Goal: Task Accomplishment & Management: Complete application form

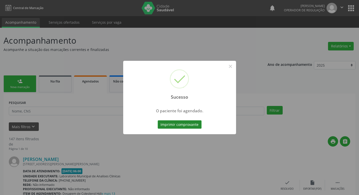
click at [161, 127] on button "Imprimir comprovante" at bounding box center [180, 124] width 44 height 9
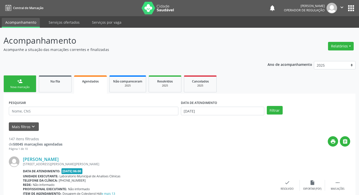
click at [13, 85] on link "person_add Nova marcação" at bounding box center [20, 83] width 33 height 17
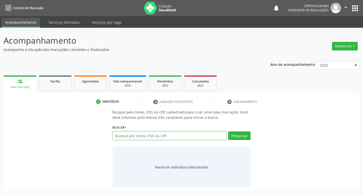
click at [161, 135] on input "text" at bounding box center [170, 135] width 114 height 9
type input "4"
type input "704209290867081"
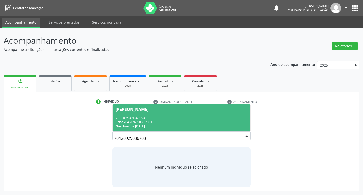
click at [176, 120] on div "CNS: 704 2092 9086 7081" at bounding box center [182, 122] width 132 height 4
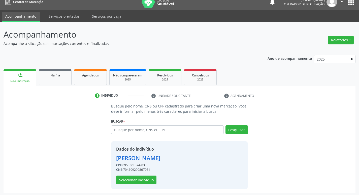
scroll to position [7, 0]
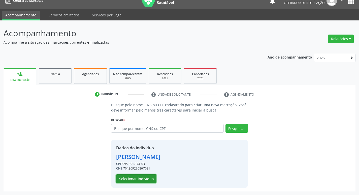
click at [144, 181] on button "Selecionar indivíduo" at bounding box center [136, 178] width 40 height 9
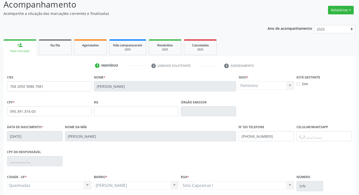
scroll to position [78, 0]
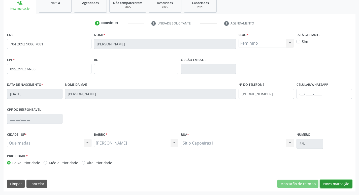
click at [331, 183] on button "Nova marcação" at bounding box center [337, 184] width 32 height 9
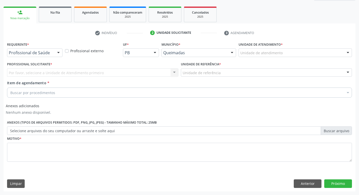
scroll to position [69, 0]
click at [43, 48] on div "Requerente * Profissional de Saúde Profissional de Saúde Paciente Nenhum result…" at bounding box center [35, 49] width 56 height 16
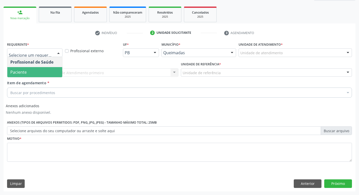
click at [41, 69] on span "Paciente" at bounding box center [34, 72] width 55 height 10
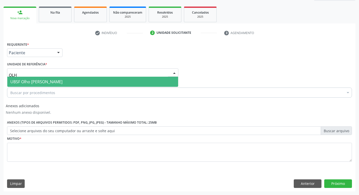
type input "OLHO"
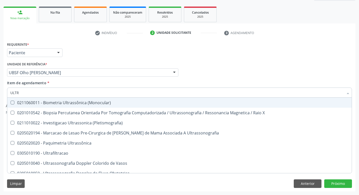
type input "ULTRA"
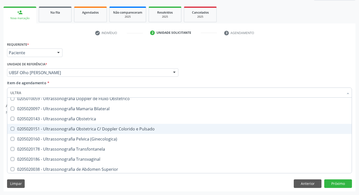
scroll to position [66, 0]
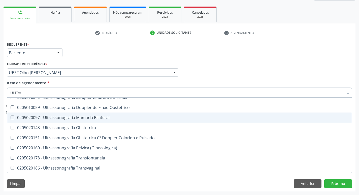
click at [101, 118] on div "0205020097 - Ultrassonografia Mamaria Bilateral" at bounding box center [179, 118] width 339 height 4
checkbox Bilateral "true"
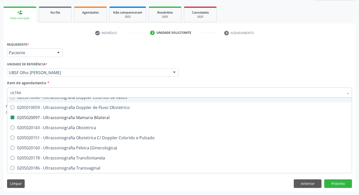
click at [211, 67] on div "Profissional Solicitante Por favor, selecione a Unidade de Atendimento primeiro…" at bounding box center [180, 71] width 348 height 20
checkbox X "true"
checkbox Bilateral "false"
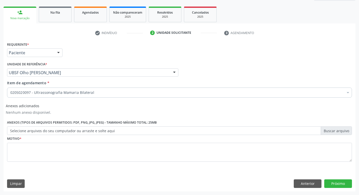
scroll to position [0, 0]
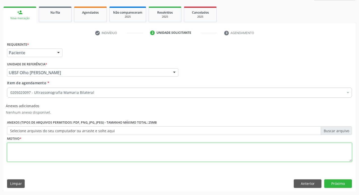
click at [90, 157] on textarea at bounding box center [179, 152] width 345 height 19
type textarea "ROTINA"
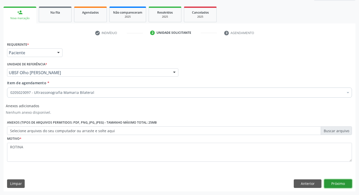
click at [342, 185] on button "Próximo" at bounding box center [339, 183] width 28 height 9
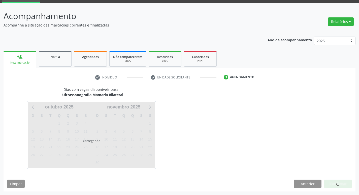
scroll to position [24, 0]
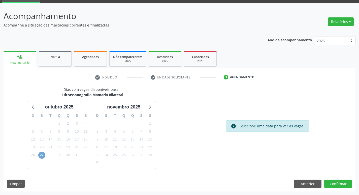
click at [39, 155] on span "27" at bounding box center [41, 155] width 7 height 7
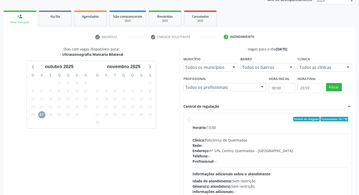
scroll to position [97, 0]
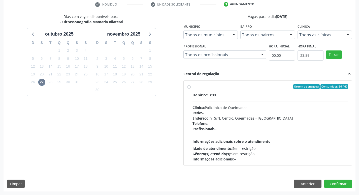
click at [271, 131] on div "Profissional: --" at bounding box center [271, 128] width 156 height 5
click at [191, 89] on input "Ordem de chegada Consumidos: 36 / 40 Horário: 13:00 Clínica: Policlinica de Que…" at bounding box center [189, 86] width 4 height 5
radio input "true"
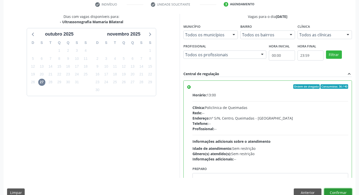
click at [338, 192] on button "Confirmar" at bounding box center [339, 192] width 28 height 9
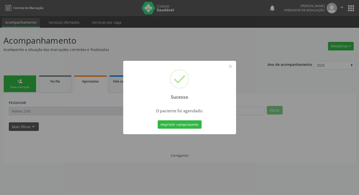
scroll to position [0, 0]
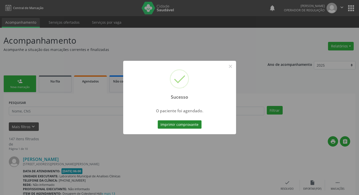
click at [174, 121] on button "Imprimir comprovante" at bounding box center [180, 124] width 44 height 9
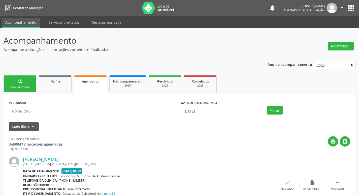
click at [11, 81] on link "person_add Nova marcação" at bounding box center [20, 83] width 33 height 17
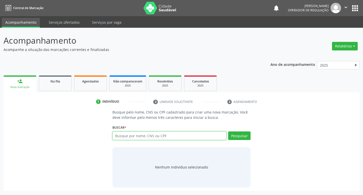
click at [152, 135] on input "text" at bounding box center [170, 135] width 114 height 9
type input "707404061893376"
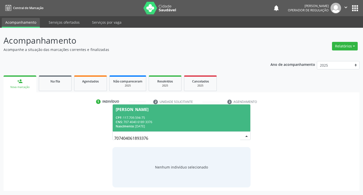
click at [126, 118] on div "CPF: 117.709.594-75" at bounding box center [182, 118] width 132 height 4
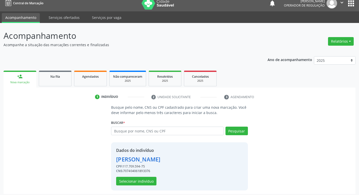
scroll to position [7, 0]
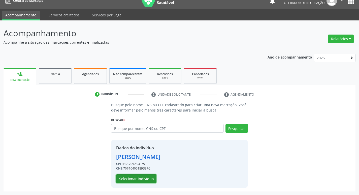
click at [148, 177] on button "Selecionar indivíduo" at bounding box center [136, 178] width 40 height 9
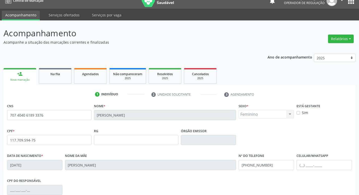
scroll to position [78, 0]
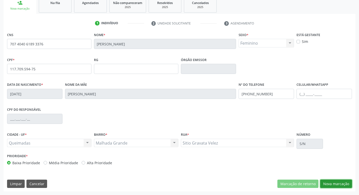
click at [342, 180] on button "Nova marcação" at bounding box center [337, 184] width 32 height 9
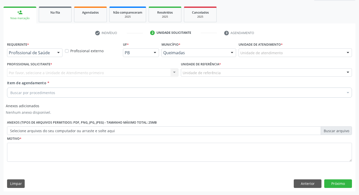
scroll to position [69, 0]
click at [45, 49] on div "Profissional de Saúde" at bounding box center [35, 52] width 56 height 9
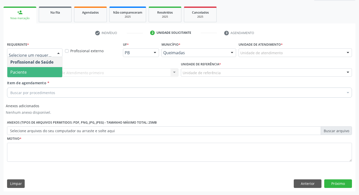
click at [43, 70] on span "Paciente" at bounding box center [34, 72] width 55 height 10
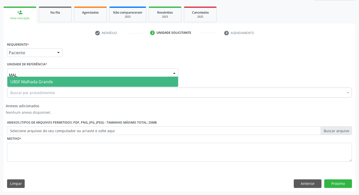
type input "MALH"
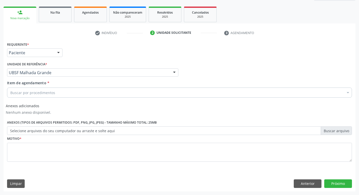
click at [59, 93] on div "Buscar por procedimentos" at bounding box center [179, 93] width 345 height 10
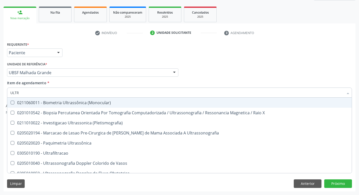
type input "ULTRA"
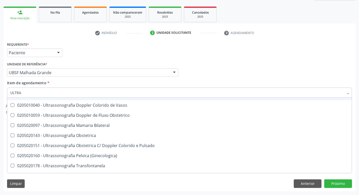
scroll to position [76, 0]
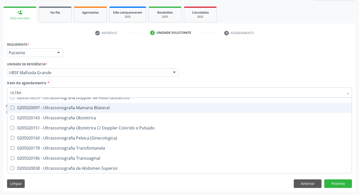
click at [101, 108] on div "0205020097 - Ultrassonografia Mamaria Bilateral" at bounding box center [179, 108] width 339 height 4
checkbox Bilateral "true"
click at [219, 66] on div "Profissional Solicitante Por favor, selecione a Unidade de Atendimento primeiro…" at bounding box center [180, 71] width 348 height 20
checkbox X "true"
checkbox Bilateral "false"
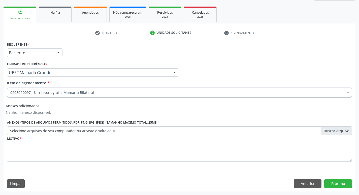
scroll to position [0, 0]
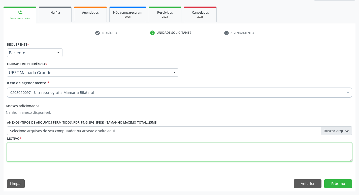
click at [79, 150] on textarea at bounding box center [179, 152] width 345 height 19
type textarea "AVALIAÇÃO"
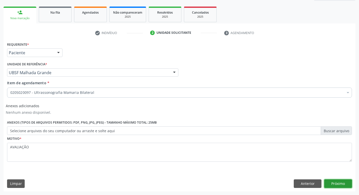
click at [325, 182] on button "Próximo" at bounding box center [339, 183] width 28 height 9
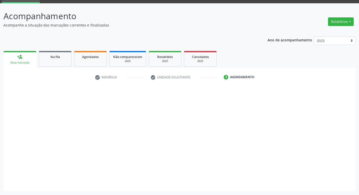
scroll to position [24, 0]
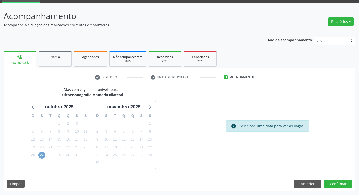
click at [43, 156] on span "27" at bounding box center [41, 155] width 7 height 7
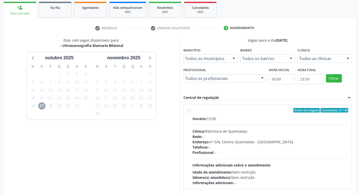
scroll to position [97, 0]
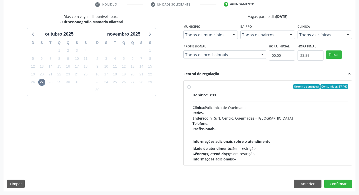
drag, startPoint x: 274, startPoint y: 116, endPoint x: 276, endPoint y: 117, distance: 2.7
click at [274, 116] on div "Endereço: nº S/N, Centro, Queimadas - PB" at bounding box center [271, 118] width 156 height 5
click at [191, 89] on input "Ordem de chegada Consumidos: 37 / 40 Horário: 13:00 Clínica: Policlinica de Que…" at bounding box center [189, 86] width 4 height 5
radio input "true"
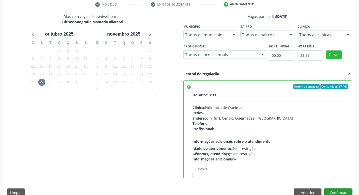
click at [330, 190] on button "Confirmar" at bounding box center [339, 192] width 28 height 9
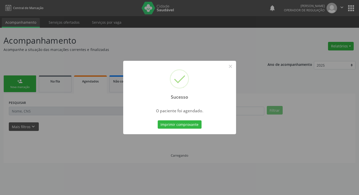
scroll to position [0, 0]
click at [200, 120] on div "Imprimir comprovante Cancel" at bounding box center [182, 124] width 46 height 11
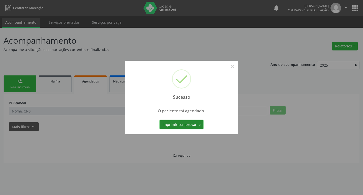
click at [199, 123] on button "Imprimir comprovante" at bounding box center [182, 124] width 44 height 9
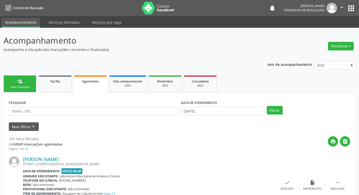
click at [30, 77] on link "person_add Nova marcação" at bounding box center [20, 83] width 33 height 17
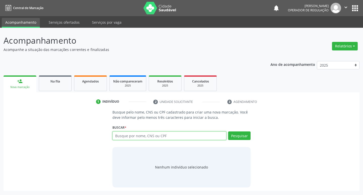
click at [120, 134] on input "text" at bounding box center [170, 135] width 114 height 9
type input "701204059473317"
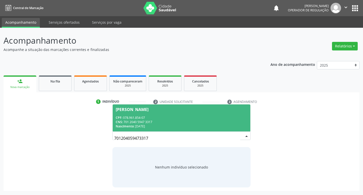
click at [208, 121] on div "CNS: 701 2040 5947 3317" at bounding box center [182, 122] width 132 height 4
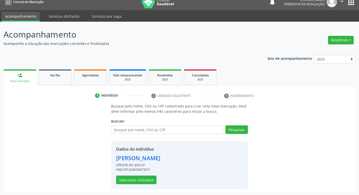
scroll to position [7, 0]
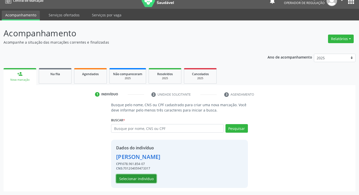
click at [127, 179] on button "Selecionar indivíduo" at bounding box center [136, 178] width 40 height 9
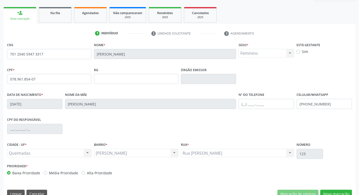
scroll to position [78, 0]
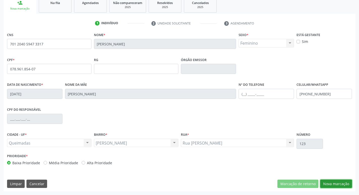
click at [340, 182] on button "Nova marcação" at bounding box center [337, 184] width 32 height 9
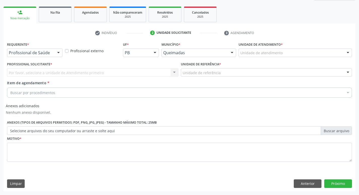
scroll to position [69, 0]
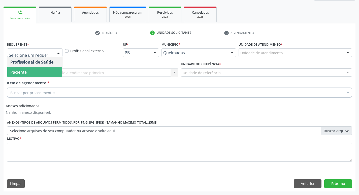
click at [36, 69] on span "Paciente" at bounding box center [34, 72] width 55 height 10
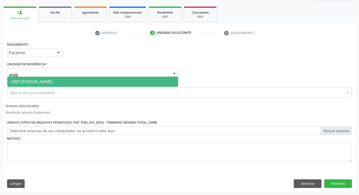
type input "ANIBA"
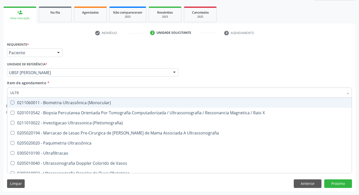
type input "ULTRA"
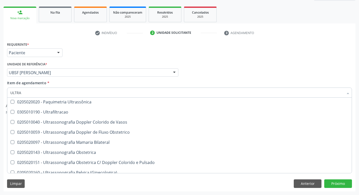
scroll to position [41, 0]
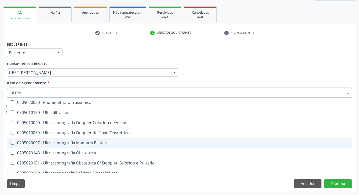
click at [121, 141] on span "0205020097 - Ultrassonografia Mamaria Bilateral" at bounding box center [179, 143] width 345 height 10
checkbox Bilateral "true"
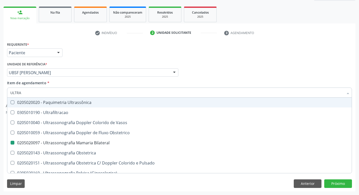
click at [189, 59] on div "Requerente * Paciente Profissional de Saúde Paciente Nenhum resultado encontrad…" at bounding box center [180, 51] width 348 height 20
checkbox X "true"
checkbox Bilateral "false"
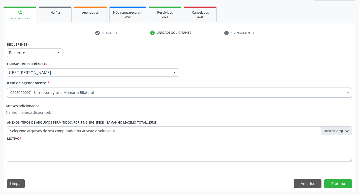
scroll to position [0, 0]
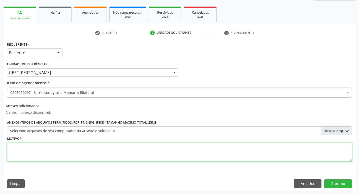
click at [50, 157] on textarea at bounding box center [179, 152] width 345 height 19
type textarea "AVALIAÇÃO"
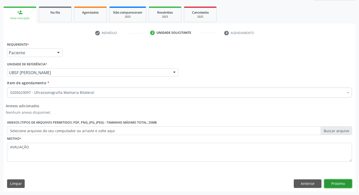
click at [346, 184] on button "Próximo" at bounding box center [339, 183] width 28 height 9
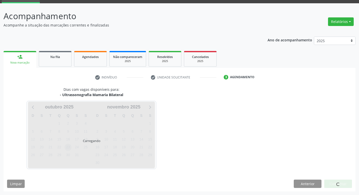
scroll to position [24, 0]
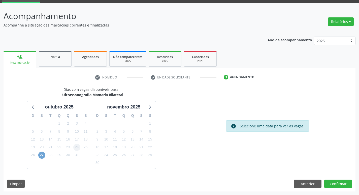
drag, startPoint x: 42, startPoint y: 154, endPoint x: 79, endPoint y: 145, distance: 38.1
click at [42, 154] on span "27" at bounding box center [41, 155] width 7 height 7
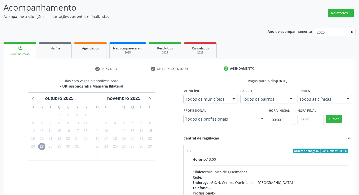
scroll to position [97, 0]
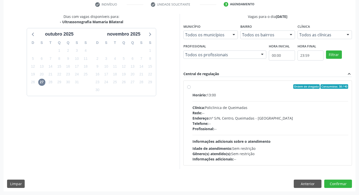
click at [311, 107] on div "Clínica: Policlinica de Queimadas" at bounding box center [271, 107] width 156 height 5
click at [191, 89] on input "Ordem de chegada Consumidos: 38 / 40 Horário: 13:00 Clínica: Policlinica de Que…" at bounding box center [189, 86] width 4 height 5
radio input "true"
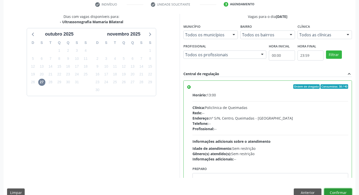
click at [335, 191] on button "Confirmar" at bounding box center [339, 192] width 28 height 9
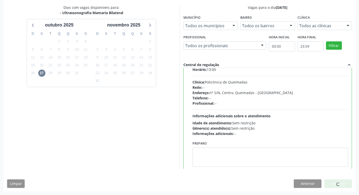
scroll to position [25, 0]
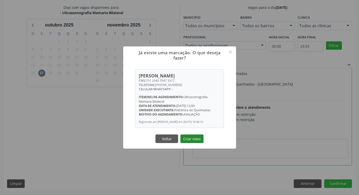
click at [197, 143] on button "Criar novo" at bounding box center [192, 138] width 23 height 9
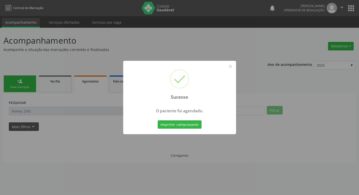
scroll to position [0, 0]
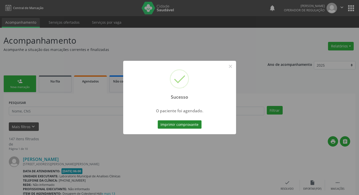
click at [173, 122] on button "Imprimir comprovante" at bounding box center [180, 124] width 44 height 9
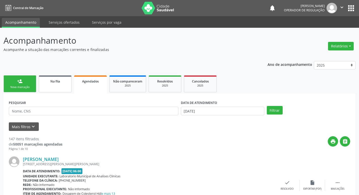
click at [63, 86] on link "Na fila" at bounding box center [55, 83] width 33 height 17
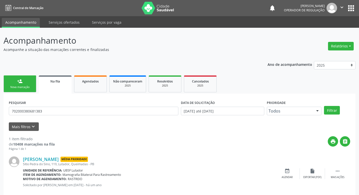
click at [24, 82] on link "person_add Nova marcação" at bounding box center [20, 83] width 33 height 17
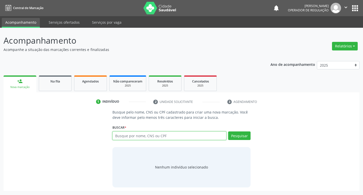
click at [149, 139] on input "text" at bounding box center [170, 135] width 114 height 9
type input "700403460990342"
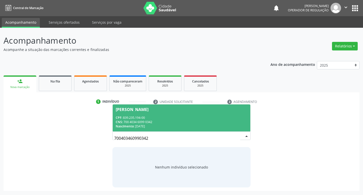
click at [146, 119] on div "CPF: 839.235.194-00" at bounding box center [182, 118] width 132 height 4
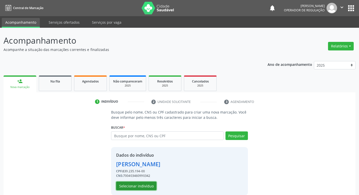
click at [143, 187] on button "Selecionar indivíduo" at bounding box center [136, 186] width 40 height 9
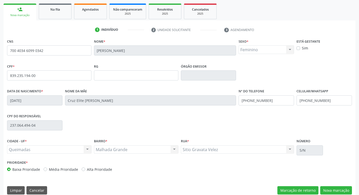
scroll to position [78, 0]
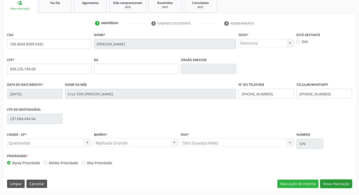
click at [340, 181] on button "Nova marcação" at bounding box center [337, 184] width 32 height 9
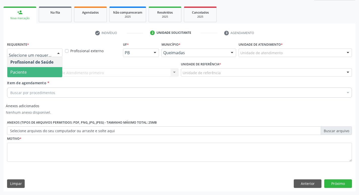
click at [46, 74] on span "Paciente" at bounding box center [34, 72] width 55 height 10
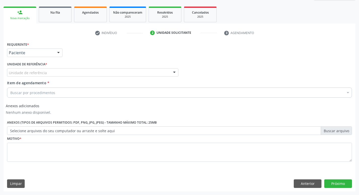
click at [47, 72] on div "Unidade de referência" at bounding box center [93, 72] width 172 height 9
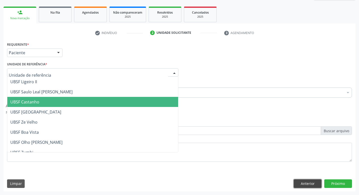
click at [308, 182] on button "Anterior" at bounding box center [308, 183] width 28 height 9
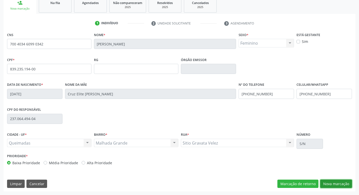
click at [330, 181] on button "Nova marcação" at bounding box center [337, 184] width 32 height 9
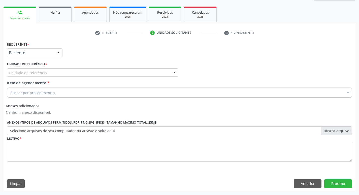
click at [54, 73] on div "Unidade de referência" at bounding box center [93, 72] width 172 height 9
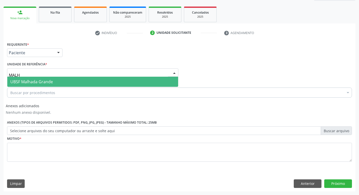
type input "MALHA"
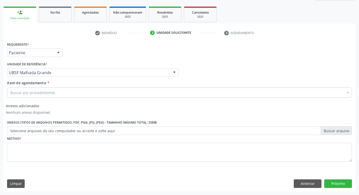
click at [68, 88] on div "Buscar por procedimentos" at bounding box center [179, 93] width 345 height 10
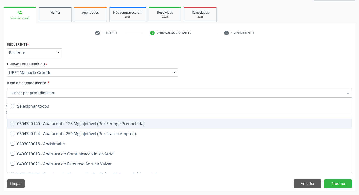
click at [67, 89] on input "Item de agendamento *" at bounding box center [177, 93] width 334 height 10
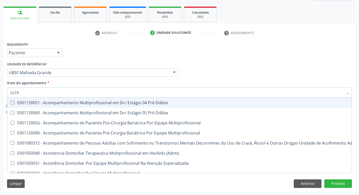
type input "ULTRA"
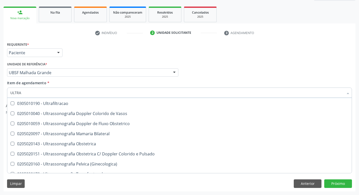
scroll to position [50, 0]
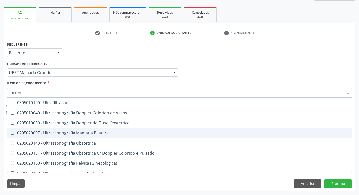
click at [106, 130] on span "0205020097 - Ultrassonografia Mamaria Bilateral" at bounding box center [179, 133] width 345 height 10
checkbox Bilateral "true"
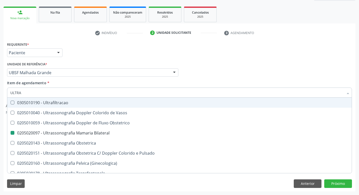
click at [159, 48] on div "Requerente * Paciente Profissional de Saúde Paciente Nenhum resultado encontrad…" at bounding box center [180, 51] width 348 height 20
checkbox X "true"
checkbox Bilateral "false"
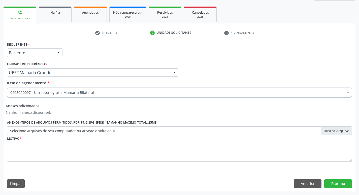
scroll to position [0, 0]
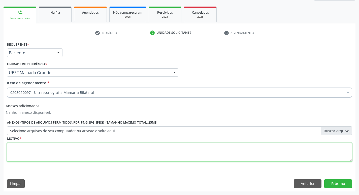
click at [43, 145] on textarea at bounding box center [179, 152] width 345 height 19
type textarea "AVALIAÇÃO"
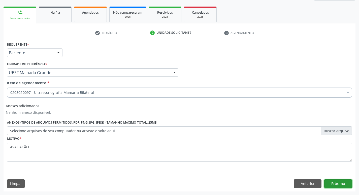
click at [332, 184] on button "Próximo" at bounding box center [339, 183] width 28 height 9
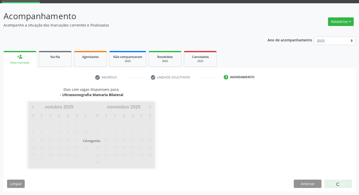
scroll to position [24, 0]
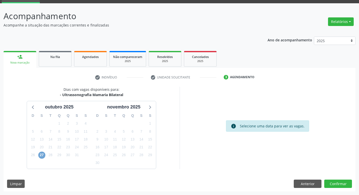
click at [41, 154] on span "27" at bounding box center [41, 155] width 7 height 7
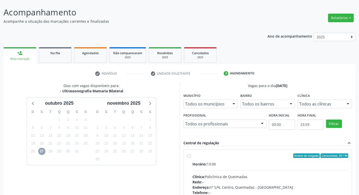
scroll to position [97, 0]
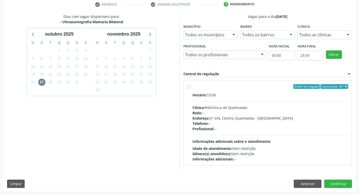
drag, startPoint x: 292, startPoint y: 91, endPoint x: 306, endPoint y: 107, distance: 21.2
click at [292, 91] on label "Ordem de chegada Consumidos: 39 / 40 Horário: 13:00 Clínica: Policlinica de Que…" at bounding box center [271, 122] width 156 height 77
click at [191, 89] on input "Ordem de chegada Consumidos: 39 / 40 Horário: 13:00 Clínica: Policlinica de Que…" at bounding box center [189, 86] width 4 height 5
radio input "true"
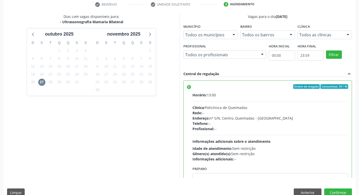
scroll to position [25, 0]
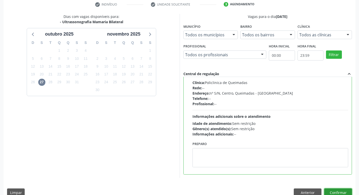
click at [345, 191] on button "Confirmar" at bounding box center [339, 192] width 28 height 9
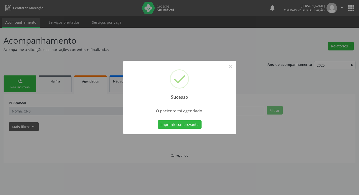
scroll to position [0, 0]
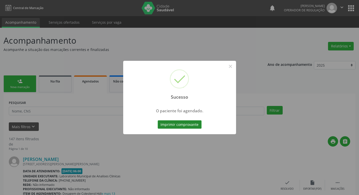
click at [188, 123] on button "Imprimir comprovante" at bounding box center [180, 124] width 44 height 9
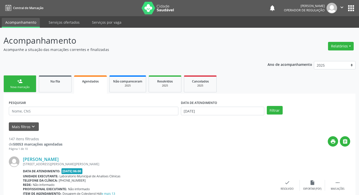
click at [25, 81] on link "person_add Nova marcação" at bounding box center [20, 83] width 33 height 17
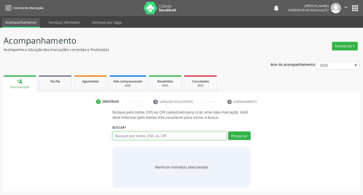
click at [198, 137] on input "text" at bounding box center [170, 135] width 114 height 9
type input "700706950770276"
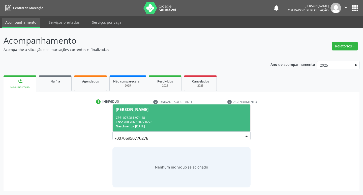
click at [238, 134] on input "700706950770276" at bounding box center [177, 138] width 126 height 10
click at [199, 118] on div "CPF: 076.361.974-48" at bounding box center [182, 118] width 132 height 4
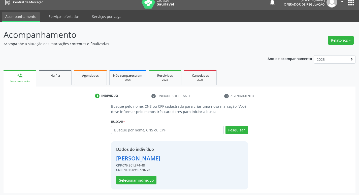
scroll to position [7, 0]
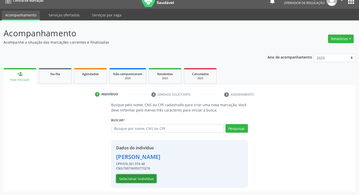
click at [131, 179] on button "Selecionar indivíduo" at bounding box center [136, 178] width 40 height 9
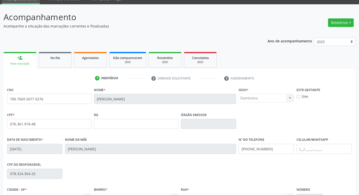
scroll to position [78, 0]
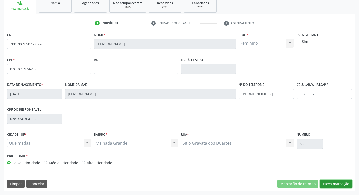
click at [331, 184] on button "Nova marcação" at bounding box center [337, 184] width 32 height 9
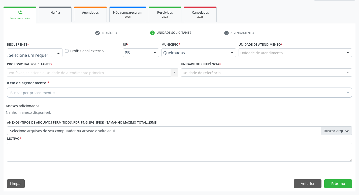
click at [60, 57] on div "Profissional de Saúde Paciente Nenhum resultado encontrado para: " " Não há nen…" at bounding box center [35, 52] width 56 height 9
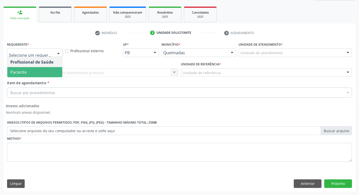
click at [49, 80] on div "Profissional Solicitante * Por favor, selecione a Unidade de Atendimento primei…" at bounding box center [93, 71] width 174 height 20
click at [45, 70] on span "Paciente" at bounding box center [34, 72] width 55 height 10
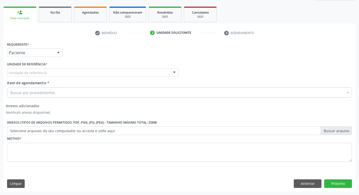
click at [45, 70] on div "Unidade de referência" at bounding box center [93, 72] width 172 height 9
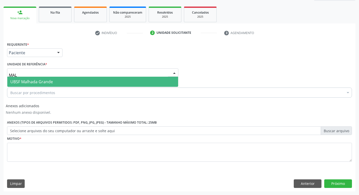
type input "MALH"
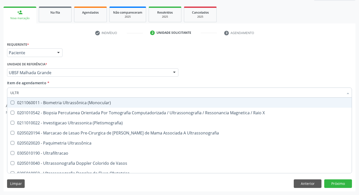
type input "ULTRA"
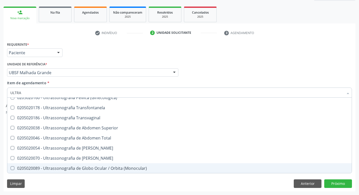
scroll to position [91, 0]
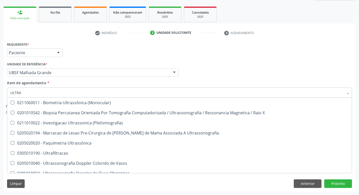
scroll to position [66, 0]
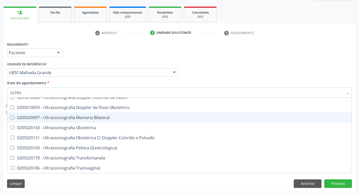
click at [102, 119] on div "0205020097 - Ultrassonografia Mamaria Bilateral" at bounding box center [179, 118] width 339 height 4
checkbox Bilateral "true"
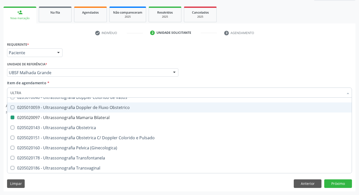
click at [230, 53] on div "Requerente * Paciente Profissional de Saúde Paciente Nenhum resultado encontrad…" at bounding box center [180, 51] width 348 height 20
checkbox X "true"
checkbox Bilateral "false"
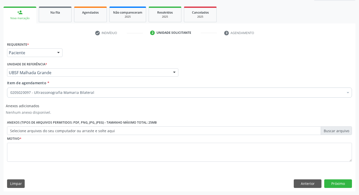
scroll to position [0, 0]
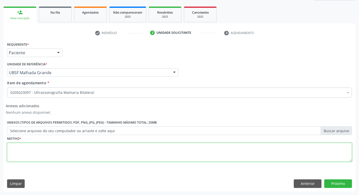
click at [51, 149] on textarea at bounding box center [179, 152] width 345 height 19
type textarea "NODULO"
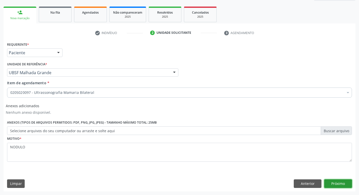
click at [332, 183] on button "Próximo" at bounding box center [339, 183] width 28 height 9
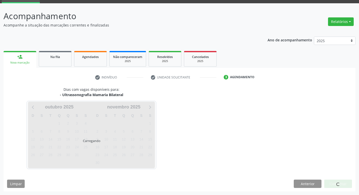
scroll to position [39, 0]
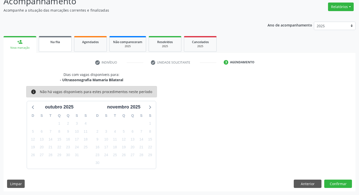
click at [48, 43] on div "Na fila" at bounding box center [55, 41] width 25 height 5
click at [48, 8] on p "Acompanhamento" at bounding box center [127, 1] width 247 height 13
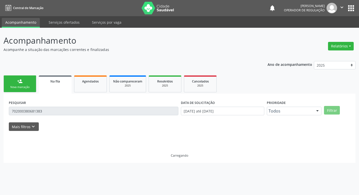
scroll to position [0, 0]
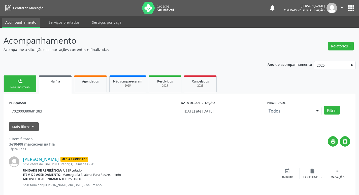
click at [344, 8] on icon "" at bounding box center [343, 8] width 6 height 6
click at [333, 34] on link "Sair" at bounding box center [329, 30] width 35 height 7
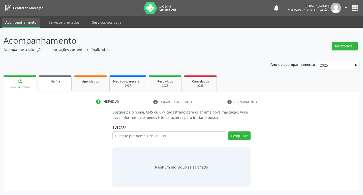
click at [62, 85] on link "Na fila" at bounding box center [55, 83] width 33 height 16
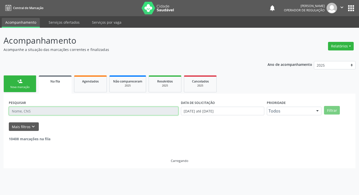
click at [78, 112] on input "text" at bounding box center [94, 111] width 170 height 9
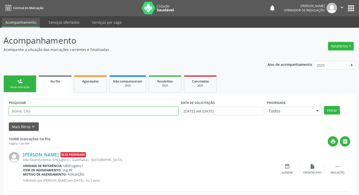
click at [78, 112] on input "text" at bounding box center [94, 111] width 170 height 9
type input "704101207895780"
click at [324, 106] on button "Filtrar" at bounding box center [332, 110] width 16 height 9
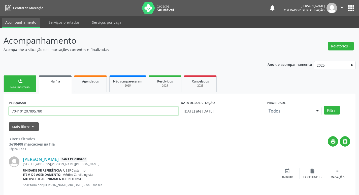
drag, startPoint x: 60, startPoint y: 109, endPoint x: 56, endPoint y: 110, distance: 4.2
click at [56, 110] on input "704101207895780" at bounding box center [94, 111] width 170 height 9
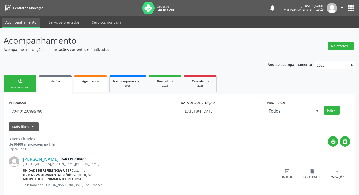
click at [97, 79] on div "Agendados" at bounding box center [90, 80] width 25 height 5
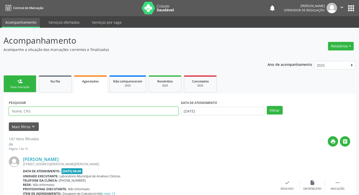
click at [101, 110] on input "text" at bounding box center [94, 111] width 170 height 9
paste input "704101207895780"
type input "704101207895780"
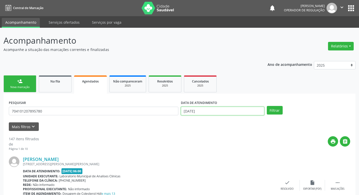
click at [223, 113] on input "[DATE]" at bounding box center [223, 111] width 84 height 9
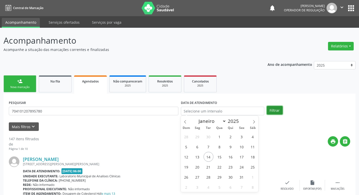
click at [277, 111] on button "Filtrar" at bounding box center [275, 110] width 16 height 9
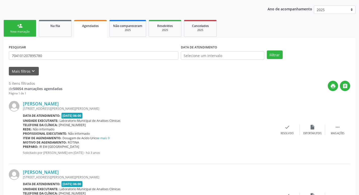
scroll to position [54, 0]
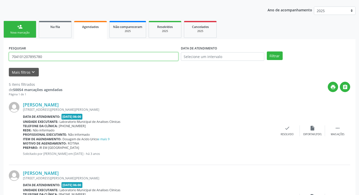
click at [53, 53] on input "704101207895780" at bounding box center [94, 56] width 170 height 9
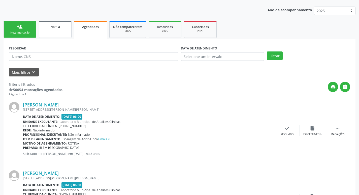
click at [61, 33] on link "Na fila" at bounding box center [55, 29] width 33 height 17
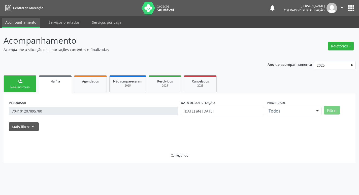
scroll to position [0, 0]
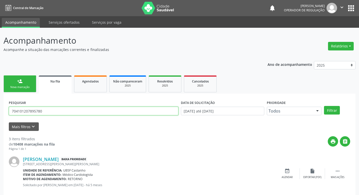
click at [96, 111] on input "704101207895780" at bounding box center [94, 111] width 170 height 9
type input "7"
type input "700204410687525"
click at [324, 106] on button "Filtrar" at bounding box center [332, 110] width 16 height 9
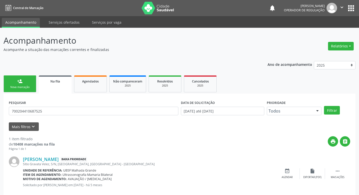
scroll to position [10, 0]
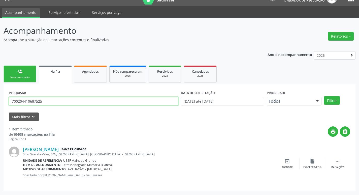
click at [51, 102] on input "700204410687525" at bounding box center [94, 101] width 170 height 9
click at [87, 73] on span "Agendados" at bounding box center [90, 71] width 17 height 4
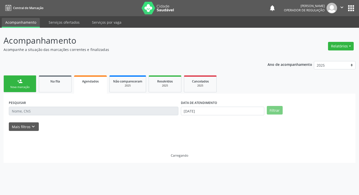
scroll to position [0, 0]
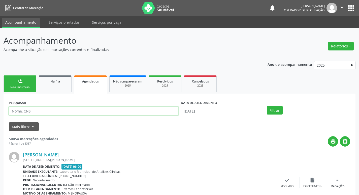
click at [56, 111] on input "text" at bounding box center [94, 111] width 170 height 9
paste input "700204410687525"
type input "700204410687525"
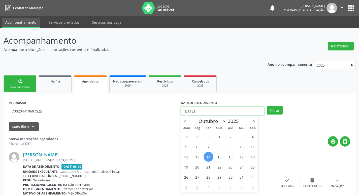
click at [208, 109] on input "[DATE]" at bounding box center [223, 111] width 84 height 9
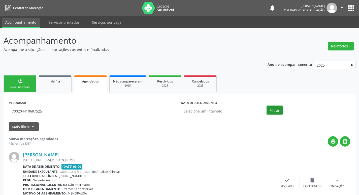
click at [276, 110] on button "Filtrar" at bounding box center [275, 110] width 16 height 9
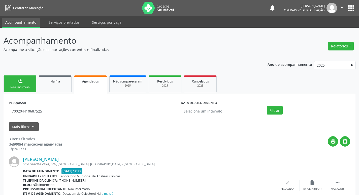
click at [19, 77] on link "person_add Nova marcação" at bounding box center [20, 83] width 33 height 17
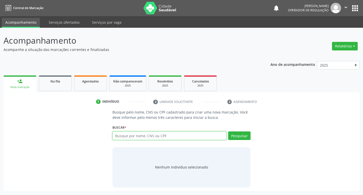
click at [184, 134] on input "text" at bounding box center [170, 135] width 114 height 9
type input "10716329492"
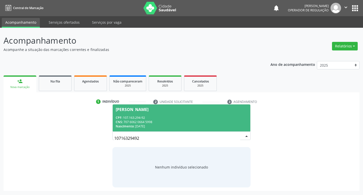
click at [216, 117] on div "CPF: 107.163.294-92" at bounding box center [182, 118] width 132 height 4
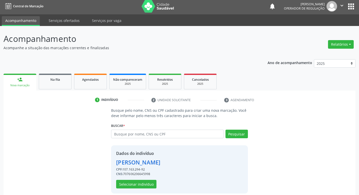
scroll to position [7, 0]
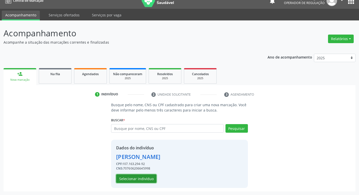
click at [147, 181] on button "Selecionar indivíduo" at bounding box center [136, 178] width 40 height 9
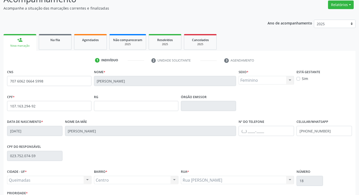
scroll to position [78, 0]
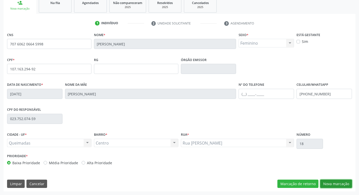
drag, startPoint x: 330, startPoint y: 185, endPoint x: 219, endPoint y: 138, distance: 120.1
click at [330, 185] on button "Nova marcação" at bounding box center [337, 184] width 32 height 9
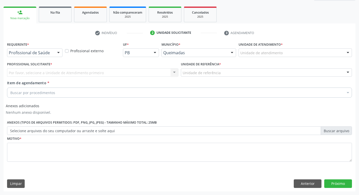
scroll to position [69, 0]
click at [55, 53] on div at bounding box center [59, 53] width 8 height 9
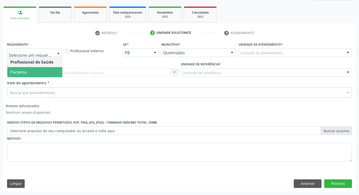
click at [46, 68] on span "Paciente" at bounding box center [34, 72] width 55 height 10
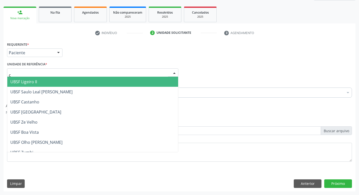
type input "ce"
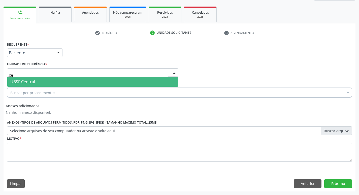
click at [37, 80] on span "UBSF Central" at bounding box center [92, 82] width 171 height 10
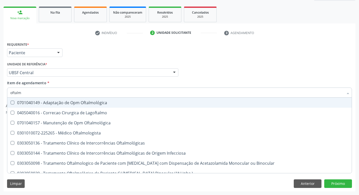
type input "oftalmo"
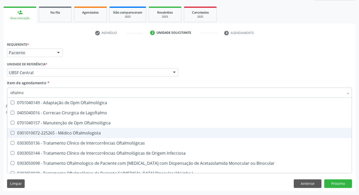
click at [41, 131] on div "0301010072-225265 - Médico Oftalmologista" at bounding box center [179, 133] width 339 height 4
checkbox Oftalmologista "true"
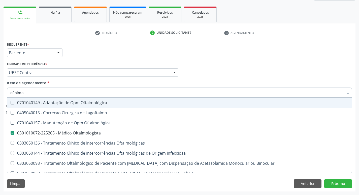
drag, startPoint x: 80, startPoint y: 48, endPoint x: 66, endPoint y: 74, distance: 29.4
click at [80, 48] on div "Requerente * Paciente Profissional de Saúde Paciente Nenhum resultado encontrad…" at bounding box center [180, 51] width 348 height 20
checkbox Lagoftalmo "true"
checkbox Oftalmologista "false"
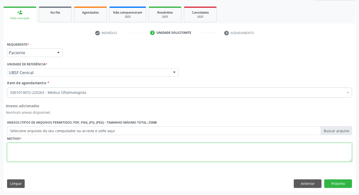
click at [35, 150] on textarea at bounding box center [179, 152] width 345 height 19
type textarea "aa"
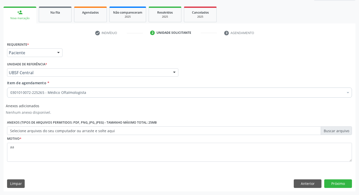
click at [337, 190] on div "Requerente * Paciente Profissional de Saúde Paciente Nenhum resultado encontrad…" at bounding box center [180, 116] width 352 height 151
click at [337, 182] on button "Próximo" at bounding box center [339, 183] width 28 height 9
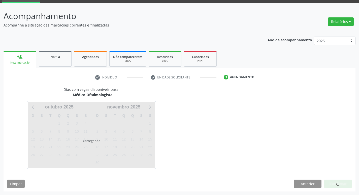
scroll to position [24, 0]
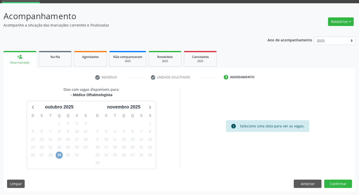
click at [60, 156] on span "29" at bounding box center [59, 155] width 7 height 7
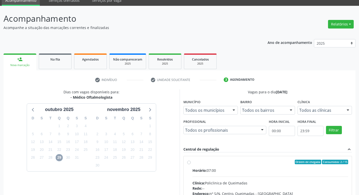
scroll to position [22, 0]
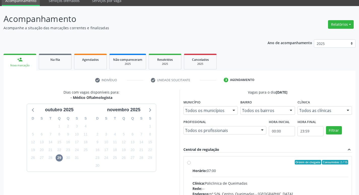
click at [48, 62] on link "Na fila" at bounding box center [55, 62] width 33 height 16
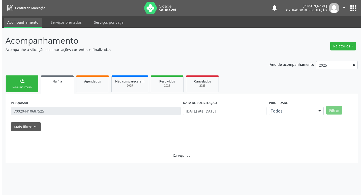
scroll to position [0, 0]
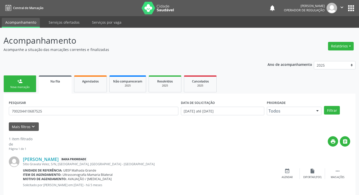
click at [22, 82] on div "person_add" at bounding box center [20, 81] width 6 height 6
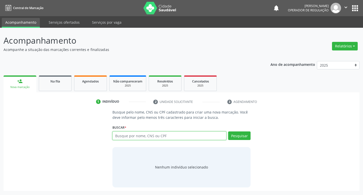
click at [143, 136] on input "text" at bounding box center [170, 135] width 114 height 9
click at [349, 6] on button "" at bounding box center [346, 8] width 10 height 11
type input "107163"
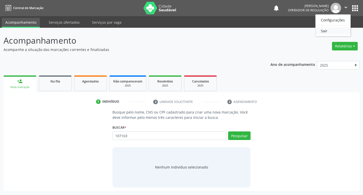
click at [343, 31] on link "Sair" at bounding box center [333, 30] width 35 height 7
